Goal: Task Accomplishment & Management: Manage account settings

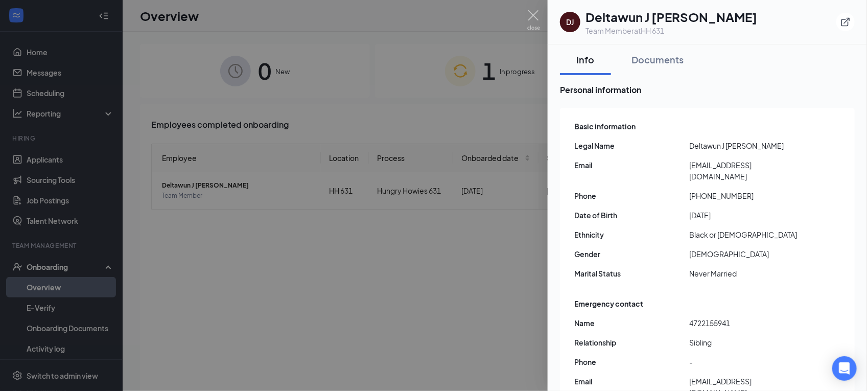
click at [507, 77] on div at bounding box center [433, 195] width 867 height 391
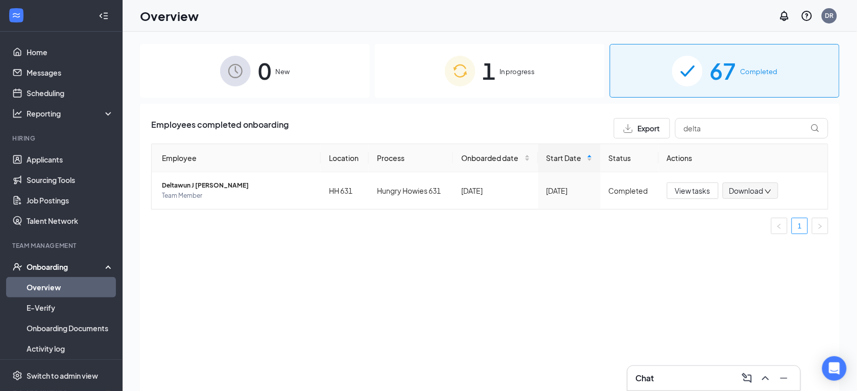
click at [509, 70] on span "In progress" at bounding box center [517, 71] width 35 height 10
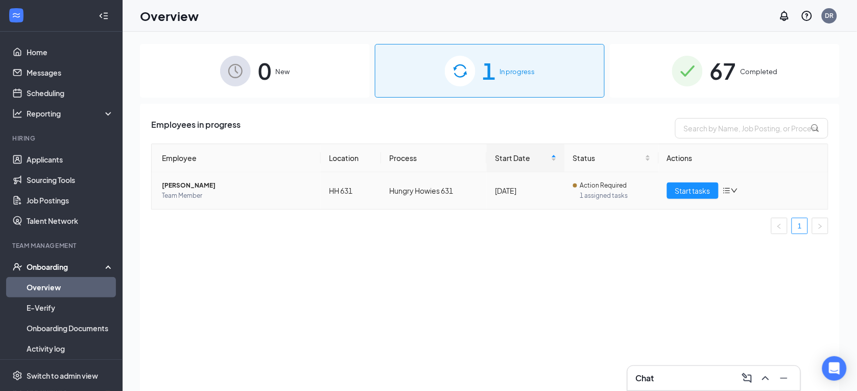
click at [731, 197] on div "Start tasks" at bounding box center [743, 190] width 153 height 16
click at [731, 187] on icon "down" at bounding box center [734, 190] width 7 height 7
click at [677, 261] on div "Employees in progress Employee Location Process Start Date Status Actions [PERS…" at bounding box center [490, 260] width 700 height 313
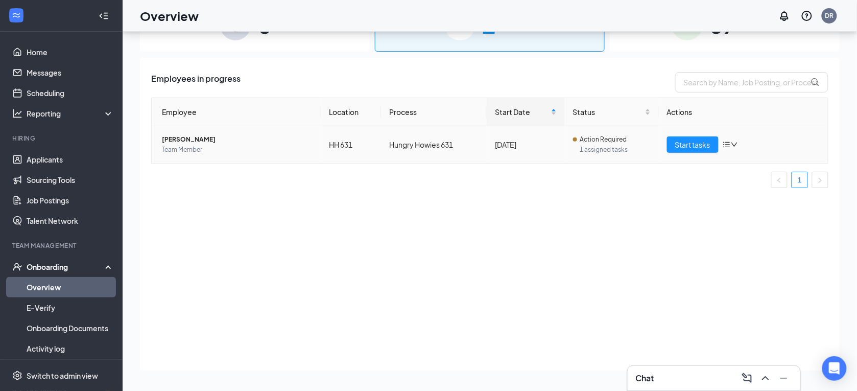
click at [736, 144] on icon "down" at bounding box center [734, 144] width 7 height 7
click at [605, 224] on div "Employees in progress Employee Location Process Start Date Status Actions [PERS…" at bounding box center [490, 214] width 700 height 313
click at [734, 139] on div "Start tasks" at bounding box center [743, 144] width 153 height 16
click at [727, 144] on icon "bars" at bounding box center [727, 144] width 8 height 8
click at [747, 210] on div "Remove from onboarding" at bounding box center [785, 210] width 110 height 10
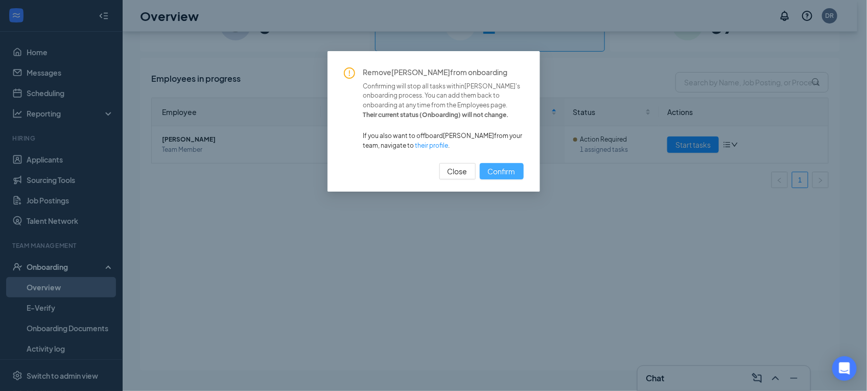
click at [498, 163] on button "Confirm" at bounding box center [502, 171] width 44 height 16
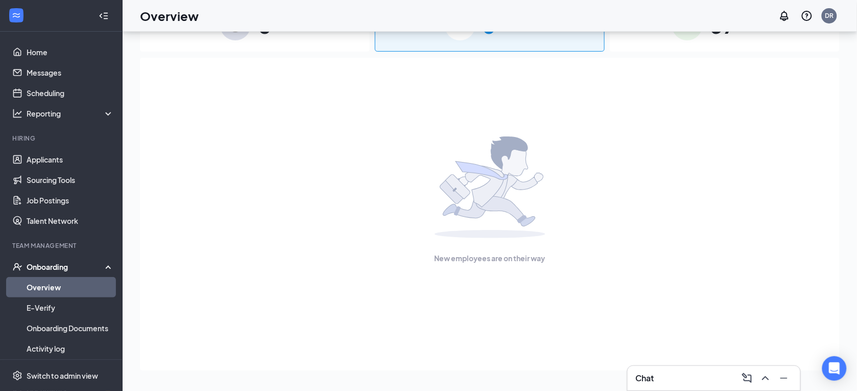
scroll to position [0, 0]
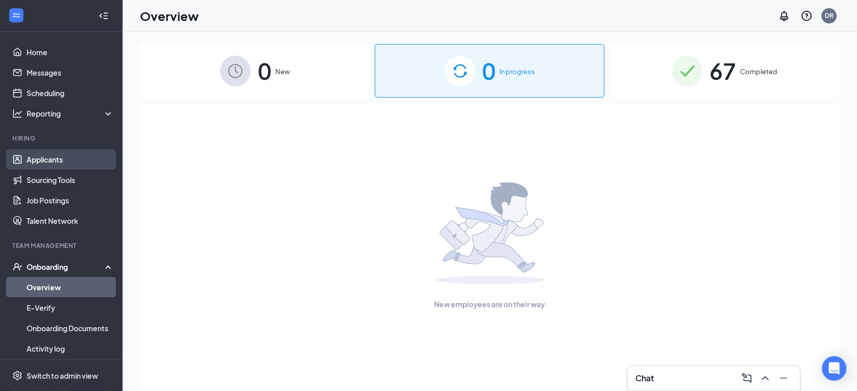
click at [75, 158] on link "Applicants" at bounding box center [70, 159] width 87 height 20
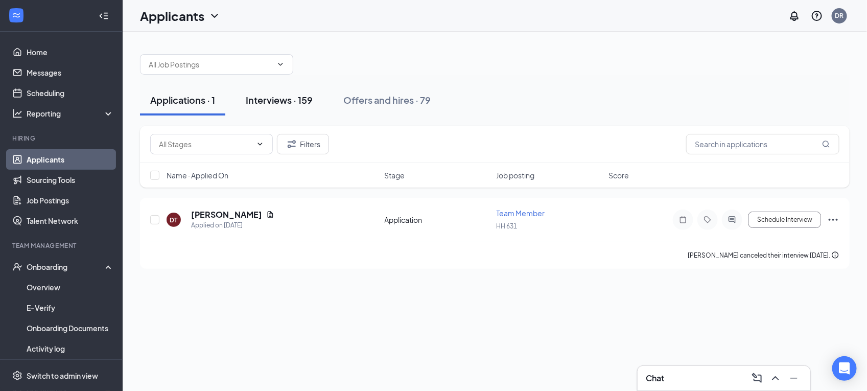
click at [286, 92] on button "Interviews · 159" at bounding box center [278, 100] width 87 height 31
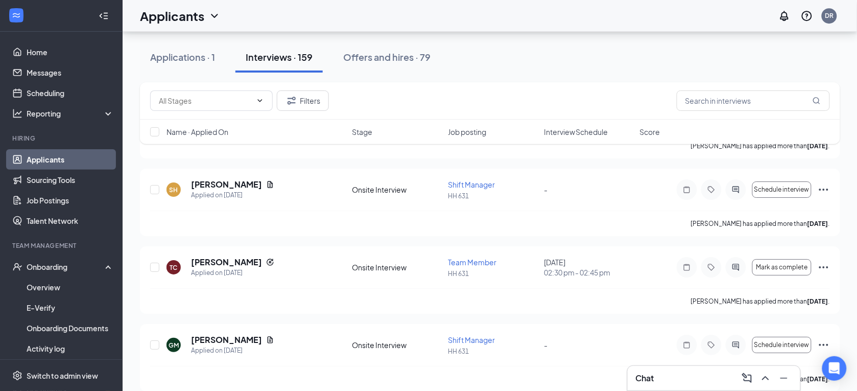
scroll to position [971, 0]
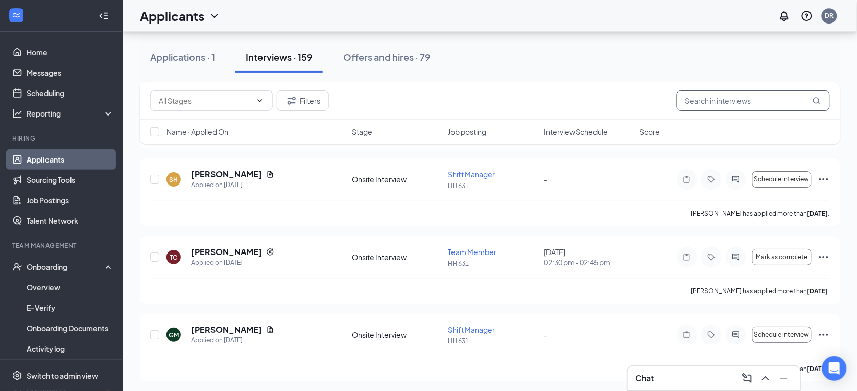
click at [749, 99] on input "text" at bounding box center [753, 100] width 153 height 20
type input "[PERSON_NAME]"
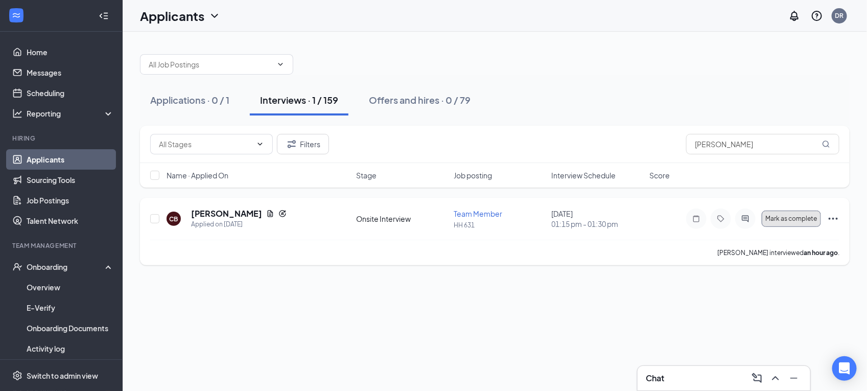
click at [781, 216] on span "Mark as complete" at bounding box center [791, 218] width 52 height 7
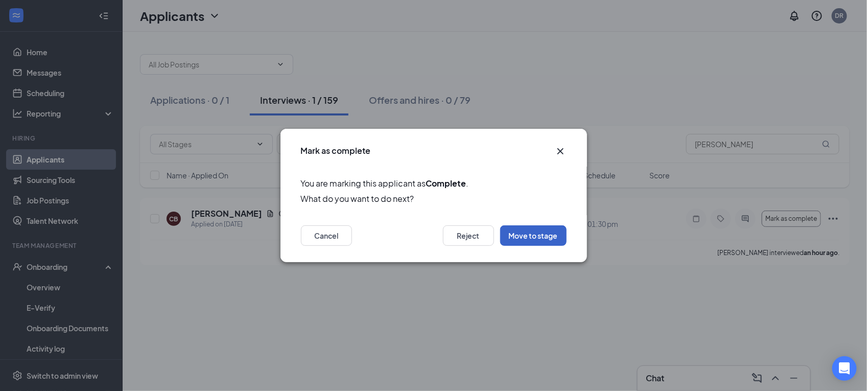
click at [517, 236] on button "Move to stage" at bounding box center [533, 235] width 66 height 20
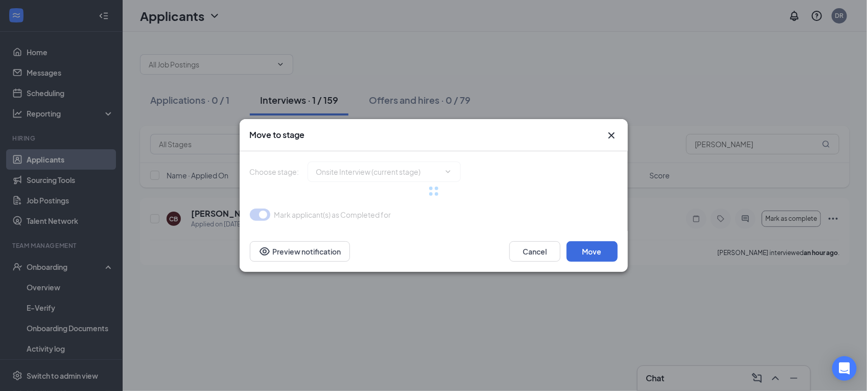
type input "Hiring Complete (final stage)"
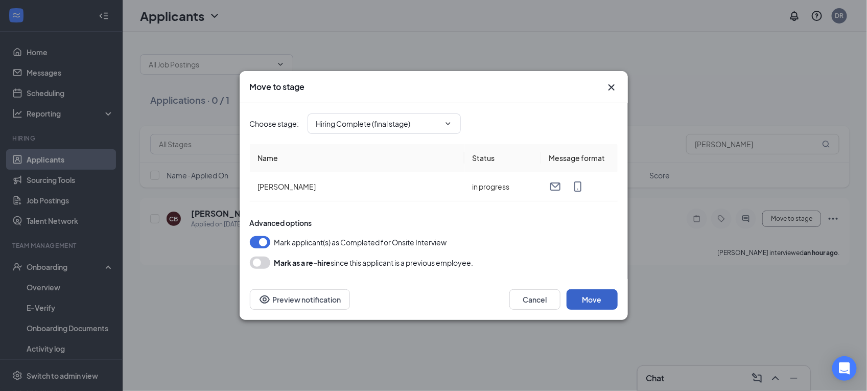
click at [602, 300] on button "Move" at bounding box center [591, 299] width 51 height 20
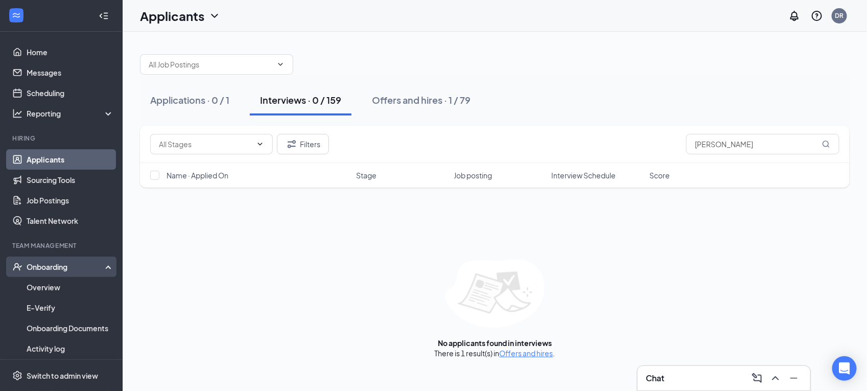
click at [51, 268] on div "Onboarding" at bounding box center [66, 266] width 79 height 10
click at [53, 261] on div "Onboarding" at bounding box center [66, 266] width 79 height 10
click at [73, 290] on link "Overview" at bounding box center [70, 287] width 87 height 20
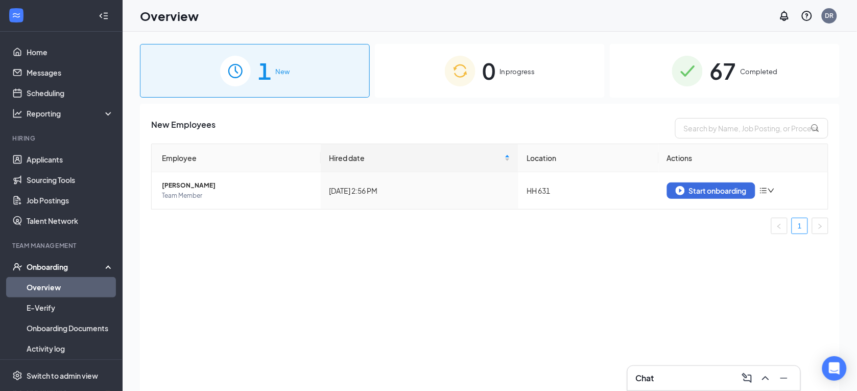
click at [362, 237] on div "Employee Hired date Location Actions [PERSON_NAME] Team Member [DATE] 2:56 PM H…" at bounding box center [489, 193] width 677 height 99
click at [703, 187] on div "Start onboarding" at bounding box center [711, 190] width 71 height 9
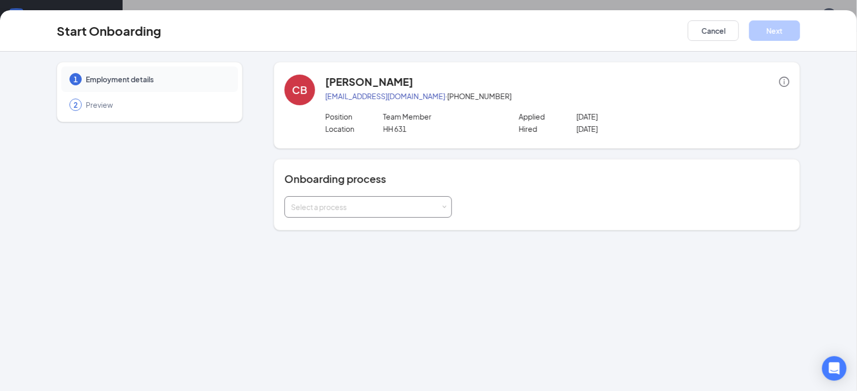
click at [313, 209] on div "Select a process" at bounding box center [366, 207] width 150 height 10
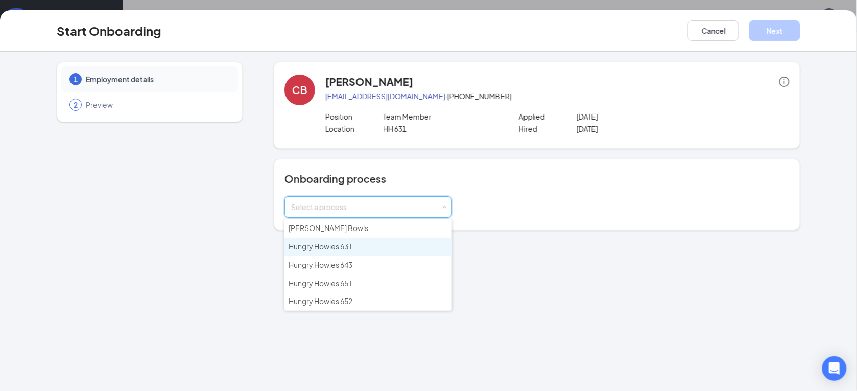
click at [322, 242] on span "Hungry Howies 631" at bounding box center [321, 246] width 64 height 9
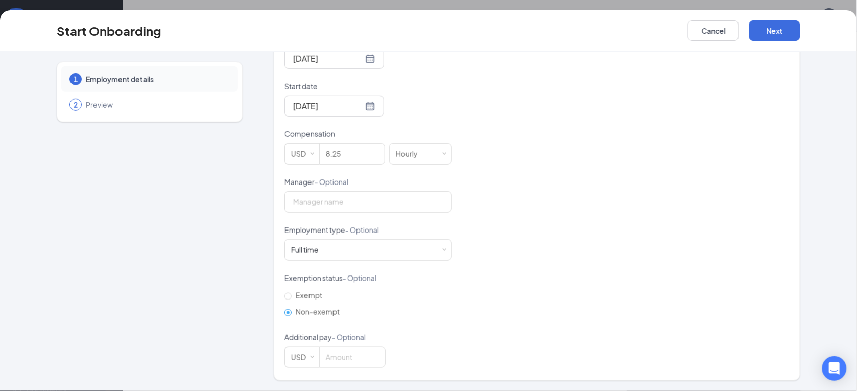
scroll to position [258, 0]
click at [420, 248] on div "Full time Works 30+ hours per week and is reasonably expected to work" at bounding box center [368, 250] width 154 height 20
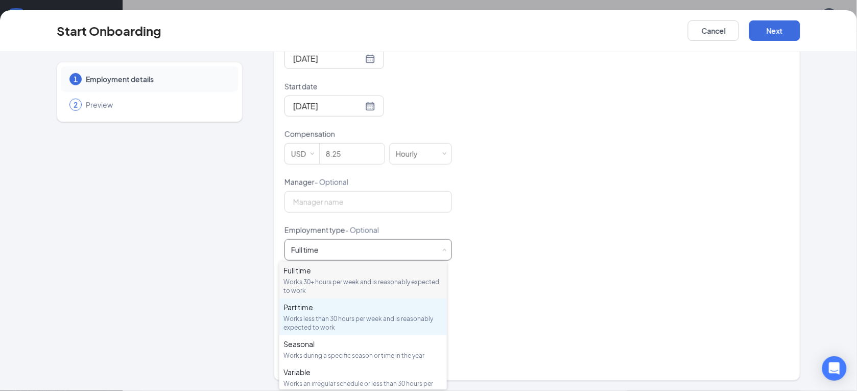
click at [401, 306] on div "Part time" at bounding box center [362, 307] width 159 height 10
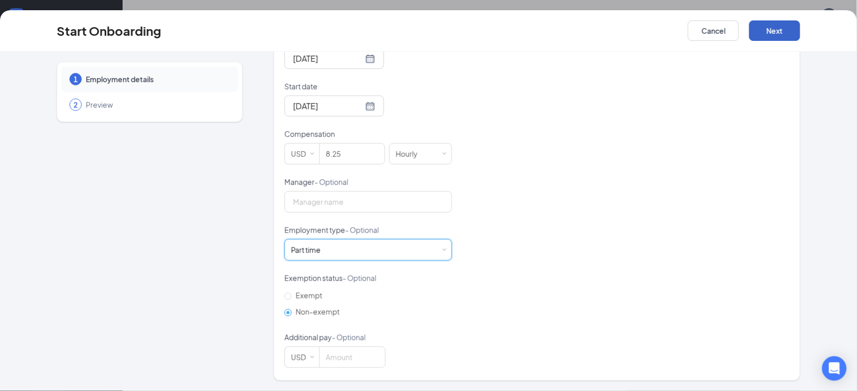
click at [773, 32] on button "Next" at bounding box center [774, 30] width 51 height 20
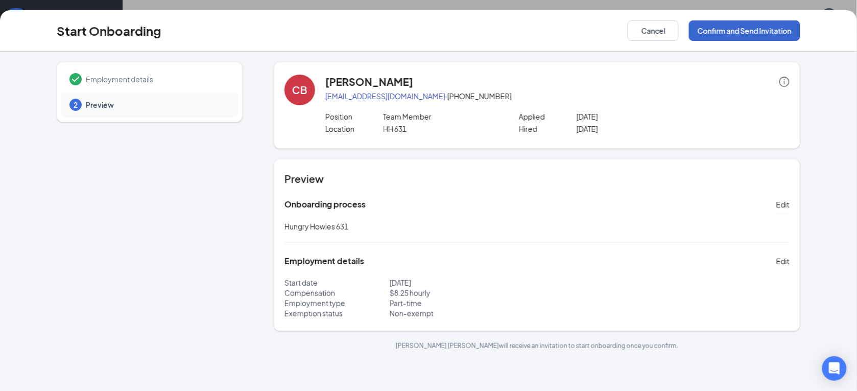
scroll to position [0, 0]
click at [784, 262] on span "Edit" at bounding box center [782, 261] width 13 height 10
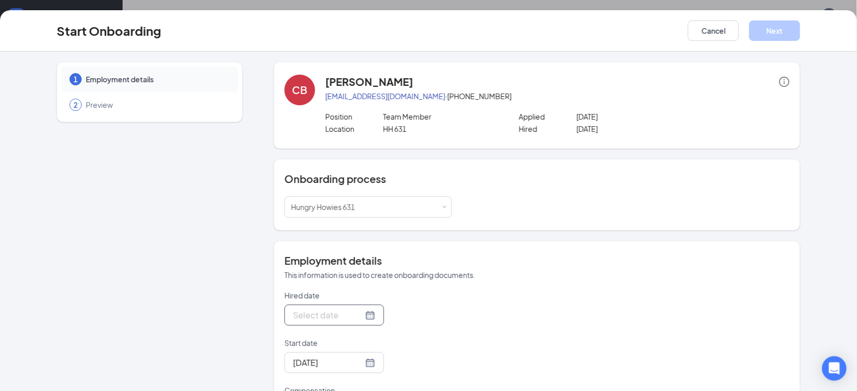
click at [353, 315] on div at bounding box center [334, 314] width 82 height 13
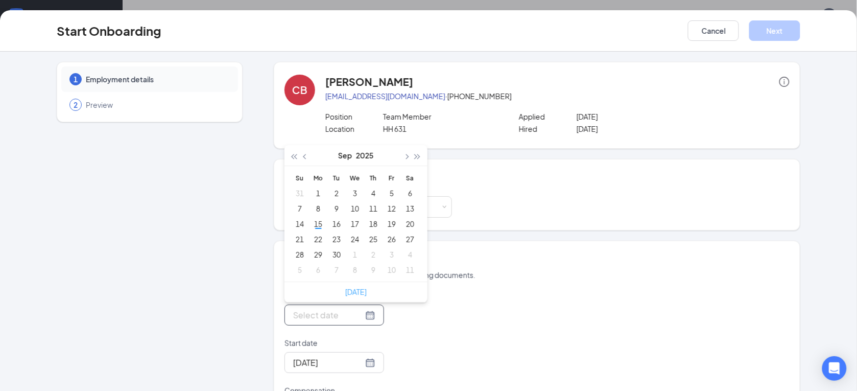
click at [345, 292] on link "[DATE]" at bounding box center [355, 291] width 21 height 9
type input "[DATE]"
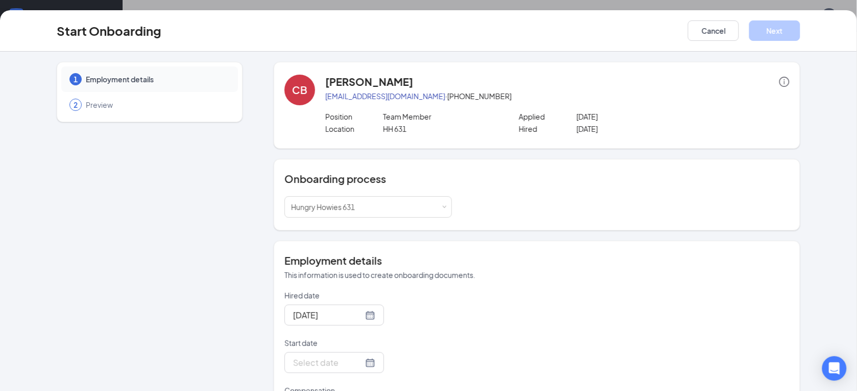
click at [353, 364] on div at bounding box center [334, 362] width 82 height 13
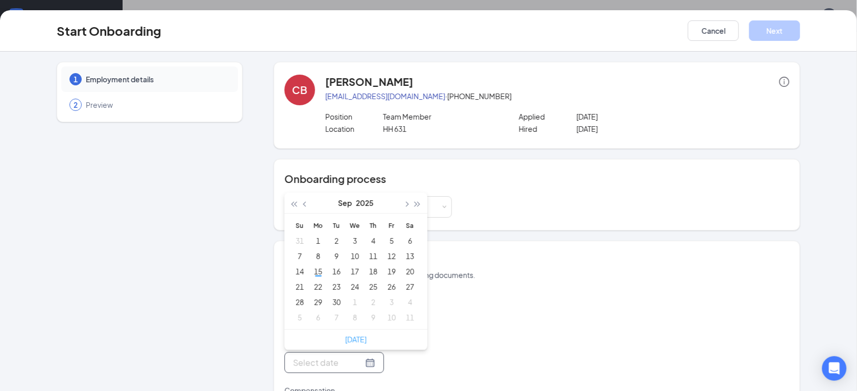
click at [354, 344] on link "[DATE]" at bounding box center [355, 339] width 21 height 9
type input "[DATE]"
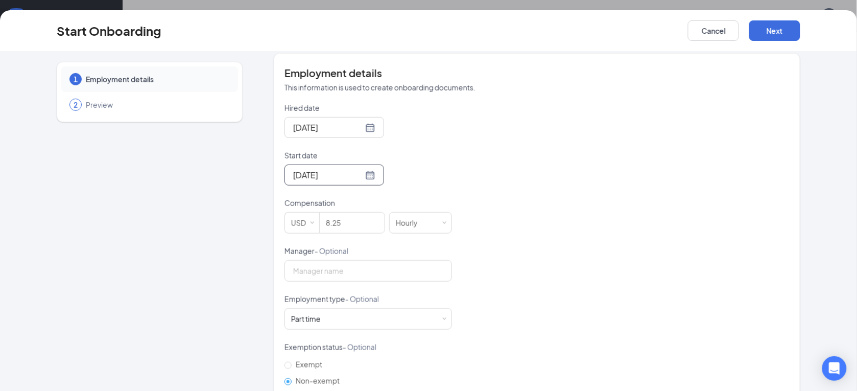
scroll to position [258, 0]
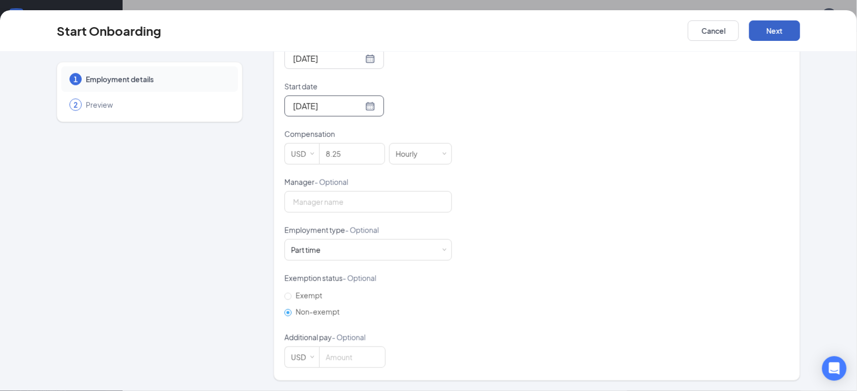
click at [778, 28] on button "Next" at bounding box center [774, 30] width 51 height 20
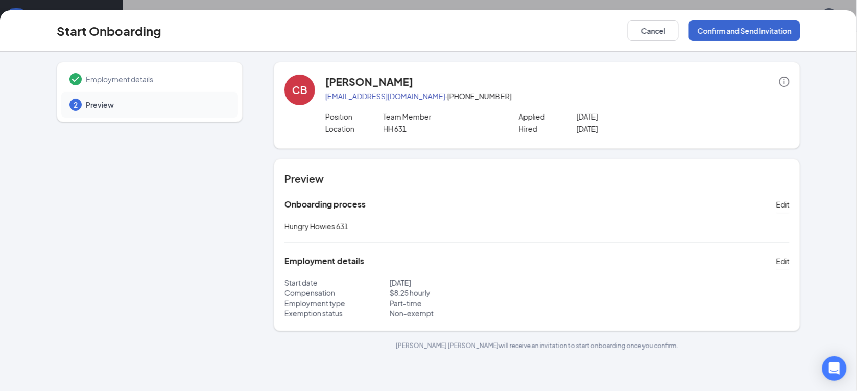
scroll to position [0, 0]
click at [778, 28] on button "Confirm and Send Invitation" at bounding box center [744, 30] width 111 height 20
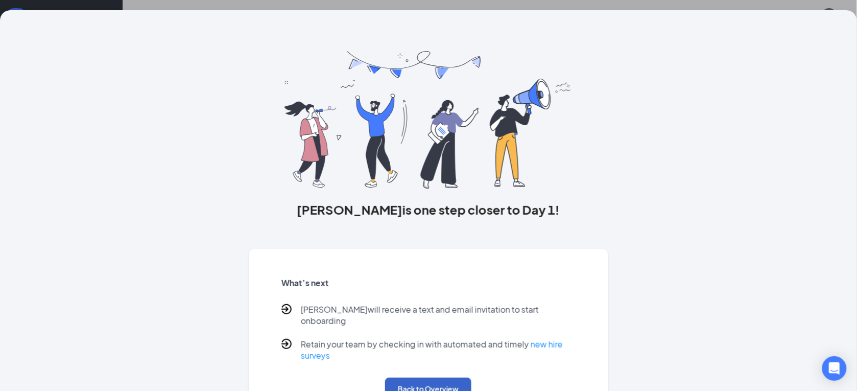
click at [415, 378] on button "Back to Overview" at bounding box center [428, 388] width 86 height 22
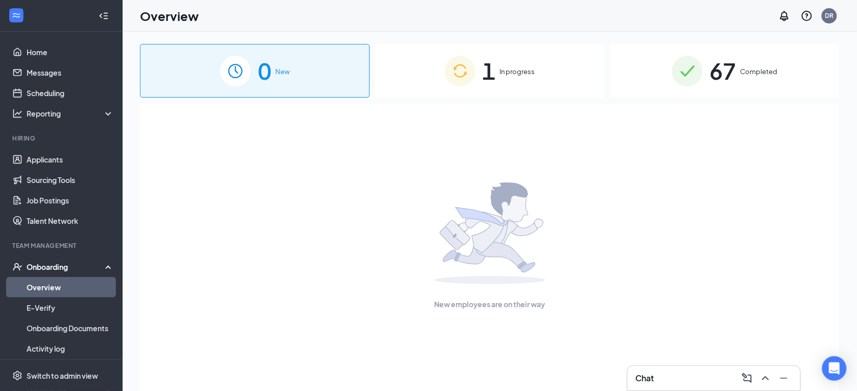
click at [517, 90] on div "1 In progress" at bounding box center [490, 71] width 230 height 54
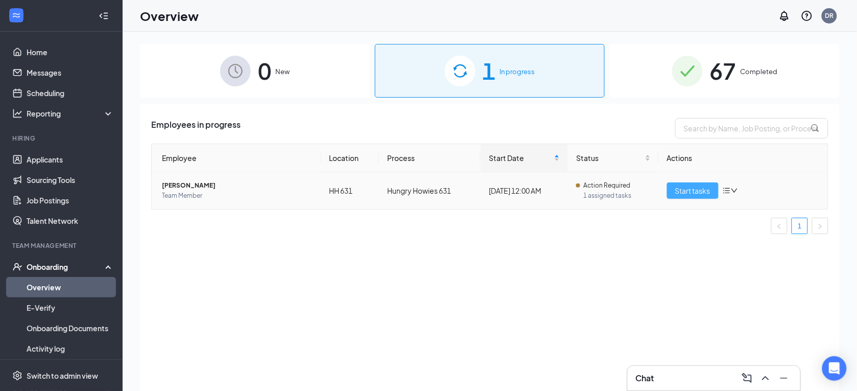
click at [703, 189] on span "Start tasks" at bounding box center [692, 190] width 35 height 11
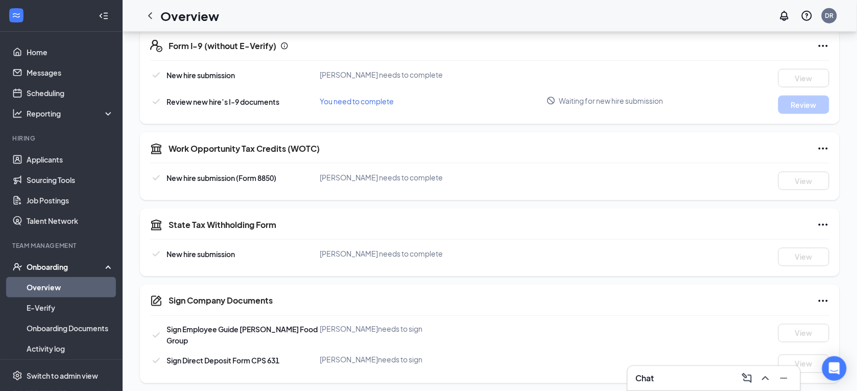
scroll to position [314, 0]
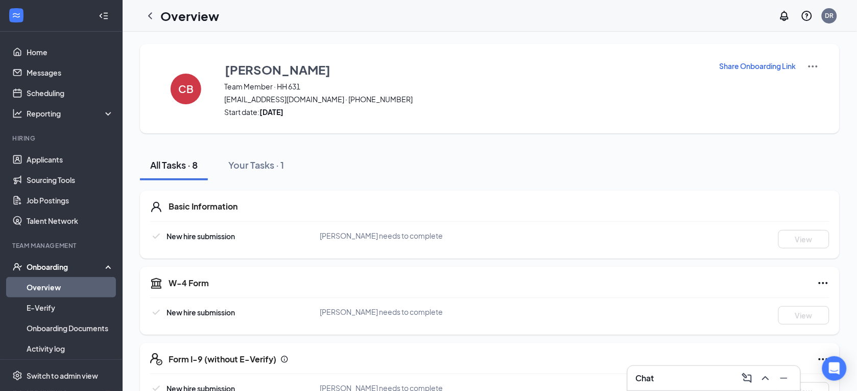
click at [13, 18] on icon "WorkstreamLogo" at bounding box center [16, 15] width 10 height 10
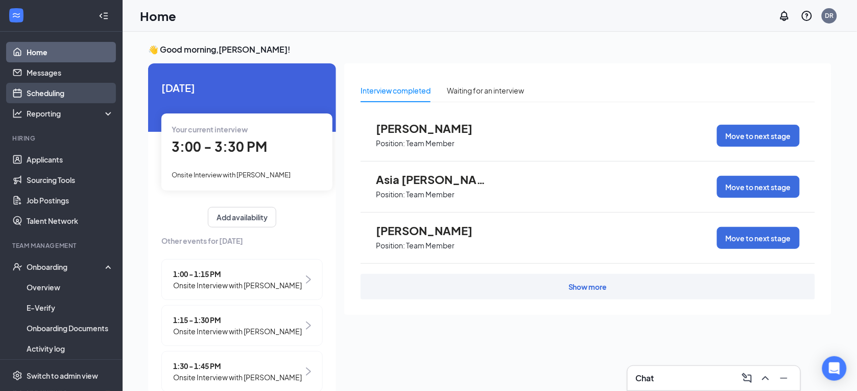
click at [49, 96] on link "Scheduling" at bounding box center [70, 93] width 87 height 20
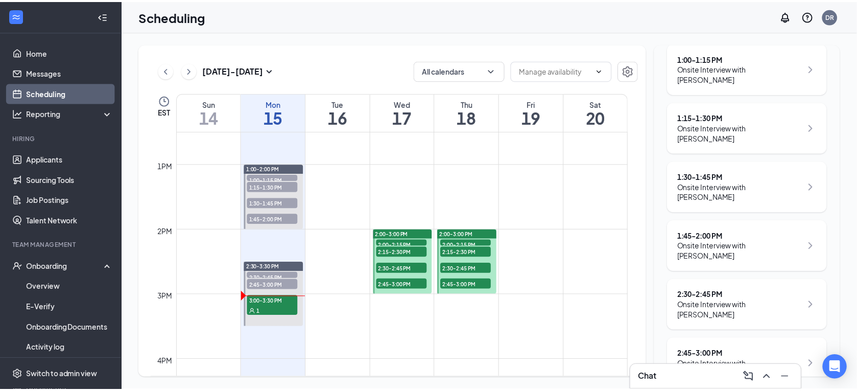
scroll to position [155, 0]
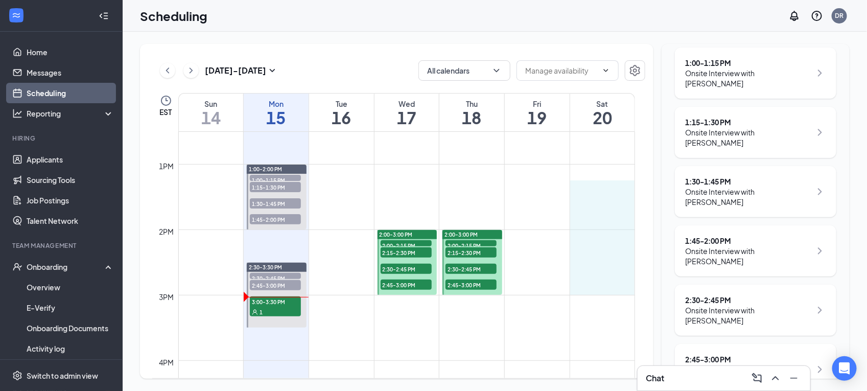
drag, startPoint x: 590, startPoint y: 186, endPoint x: 601, endPoint y: 287, distance: 101.2
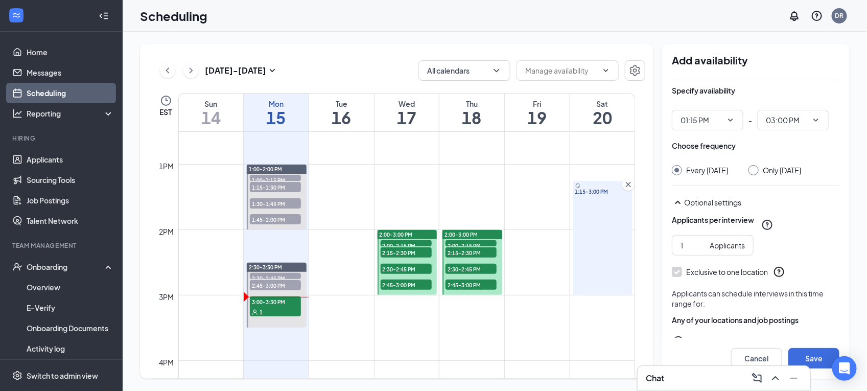
type input "01:15 PM"
type input "03:00 PM"
click at [630, 181] on icon "Cross" at bounding box center [628, 184] width 10 height 10
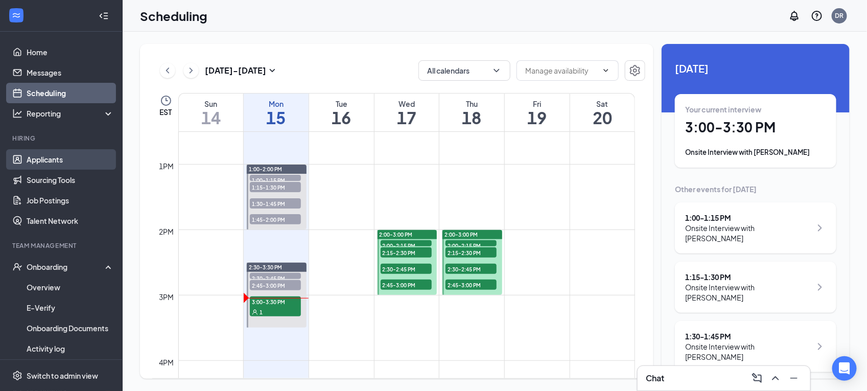
click at [61, 164] on link "Applicants" at bounding box center [70, 159] width 87 height 20
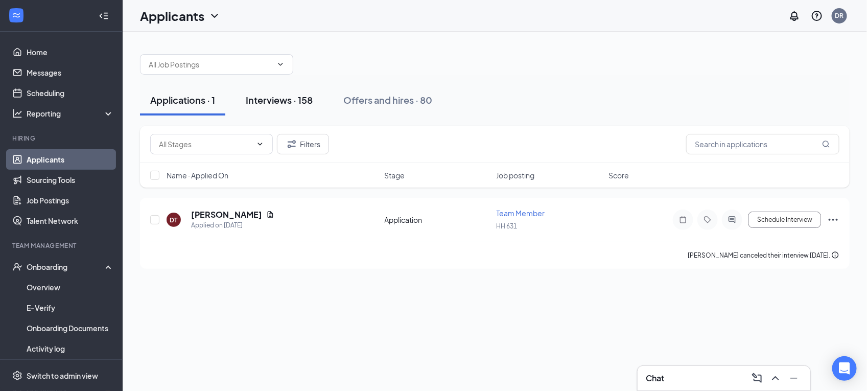
click at [277, 98] on div "Interviews · 158" at bounding box center [279, 99] width 67 height 13
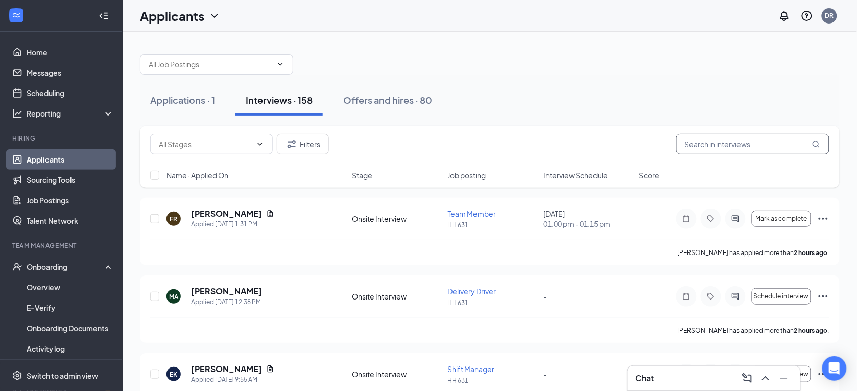
click at [718, 147] on input "text" at bounding box center [752, 144] width 153 height 20
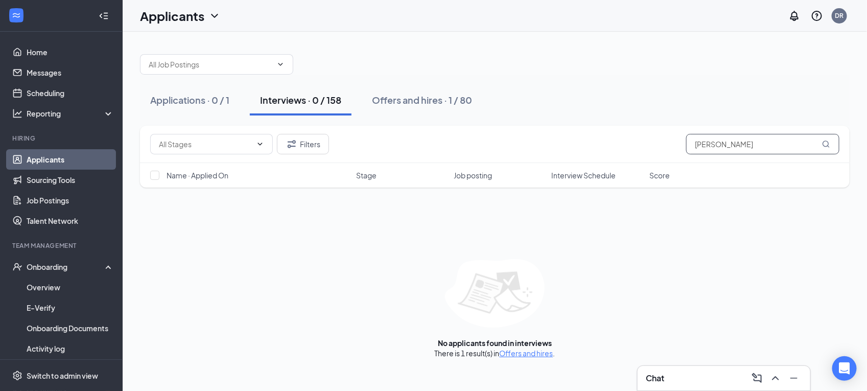
type input "core"
type input "tylan"
click at [453, 93] on div "Offers and hires · 1 / 80" at bounding box center [422, 99] width 100 height 13
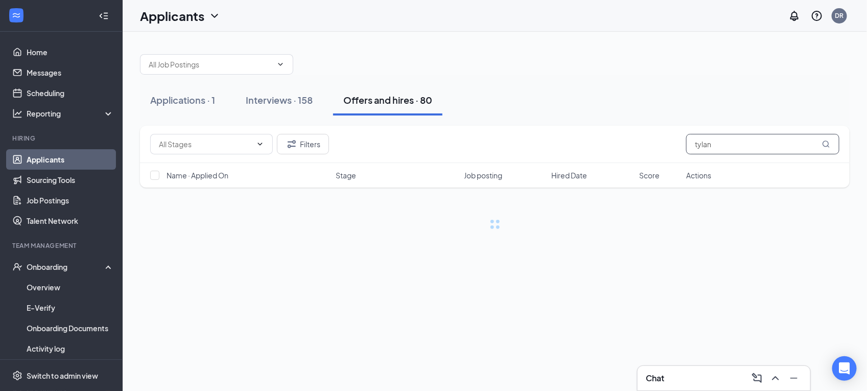
click at [726, 138] on input "tylan" at bounding box center [762, 144] width 153 height 20
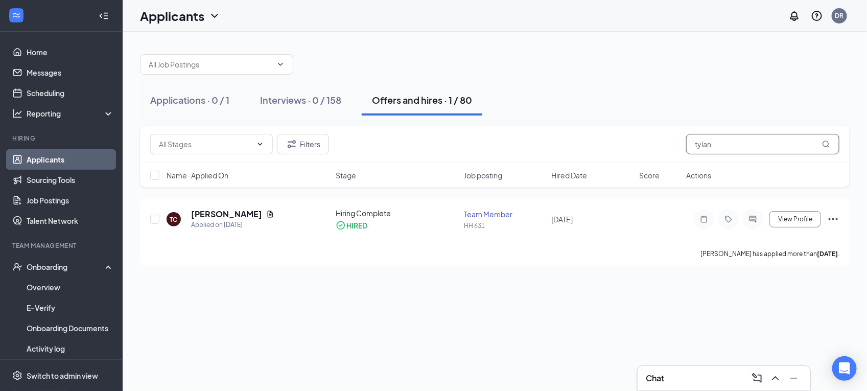
click at [726, 138] on input "tylan" at bounding box center [762, 144] width 153 height 20
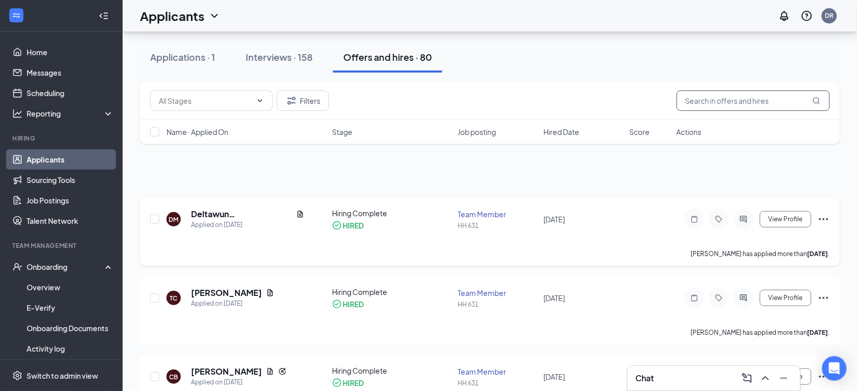
scroll to position [164, 0]
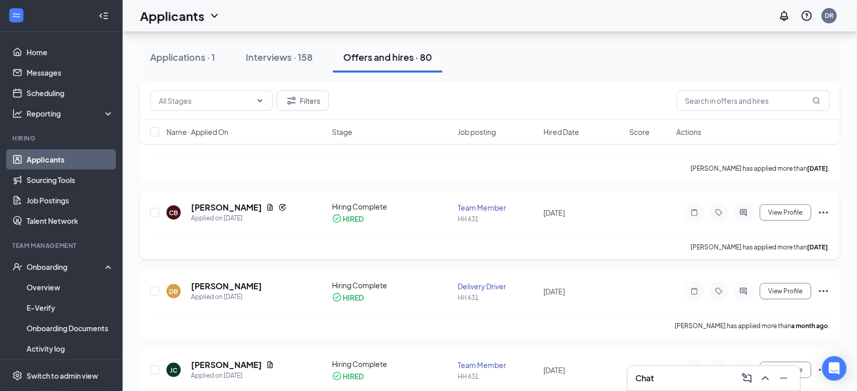
click at [819, 210] on icon "Ellipses" at bounding box center [824, 212] width 12 height 12
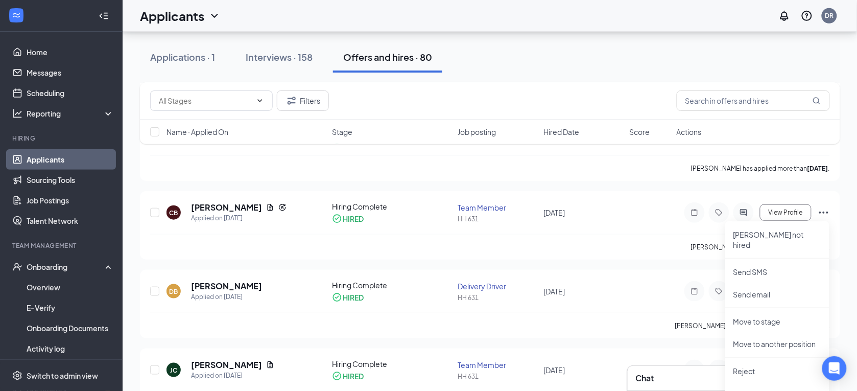
click at [493, 92] on div "Filters" at bounding box center [490, 100] width 680 height 20
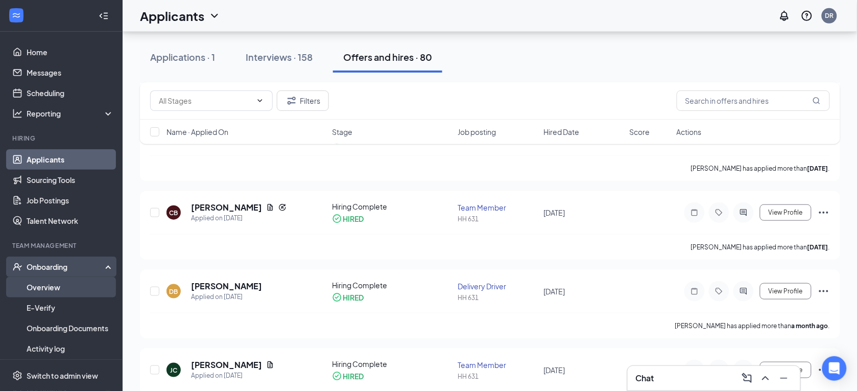
click at [54, 286] on link "Overview" at bounding box center [70, 287] width 87 height 20
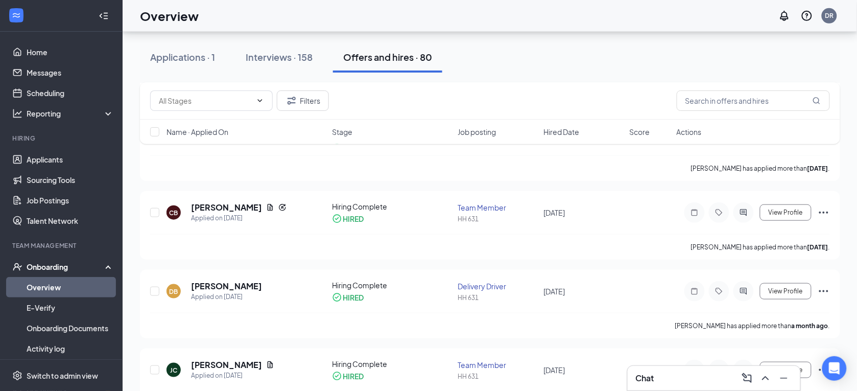
scroll to position [46, 0]
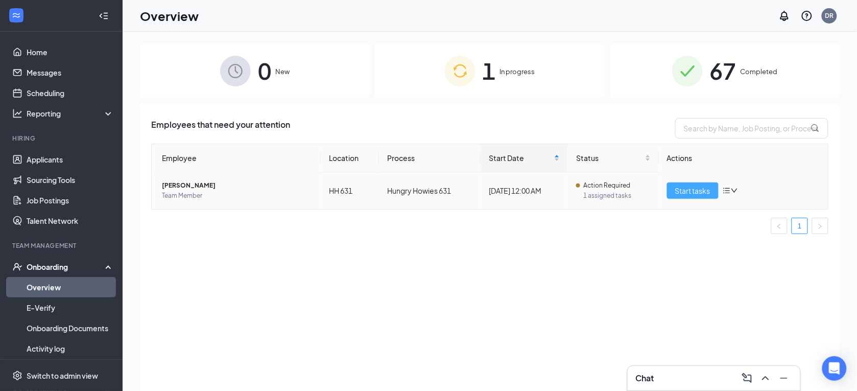
click at [704, 194] on span "Start tasks" at bounding box center [692, 190] width 35 height 11
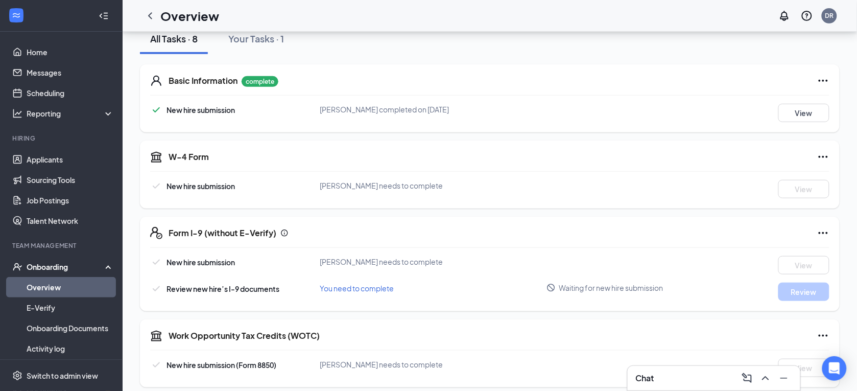
scroll to position [125, 0]
